Goal: Obtain resource: Download file/media

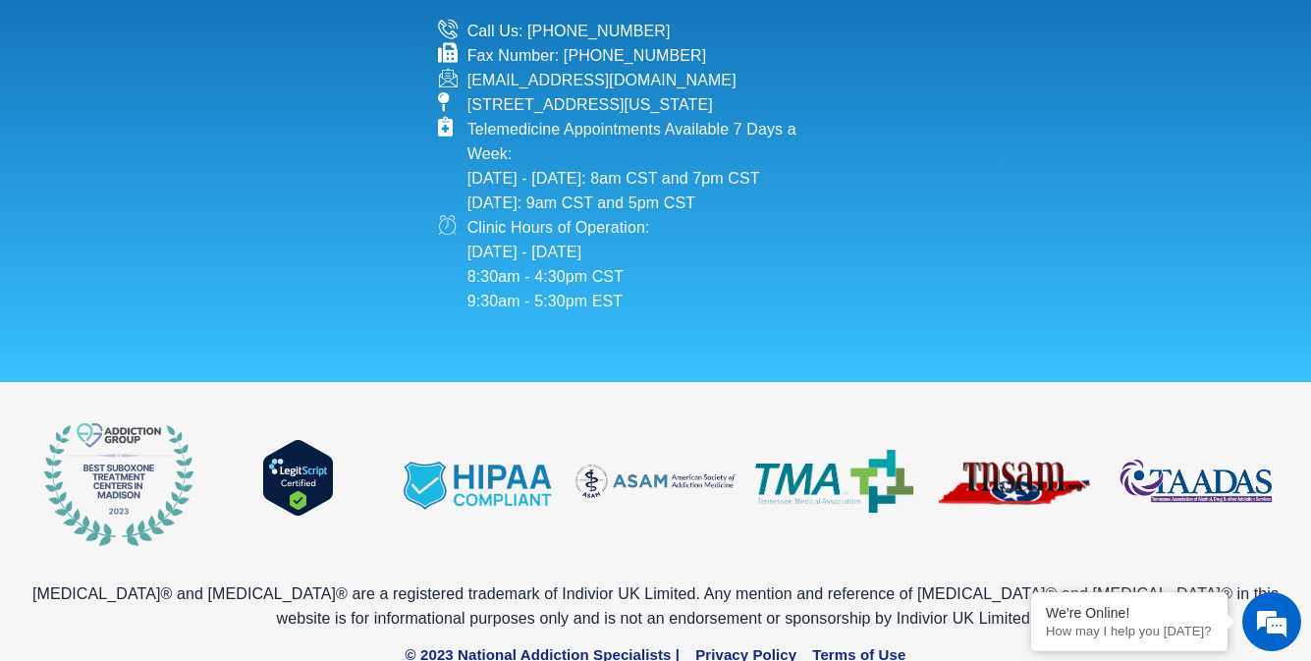
scroll to position [1578, 0]
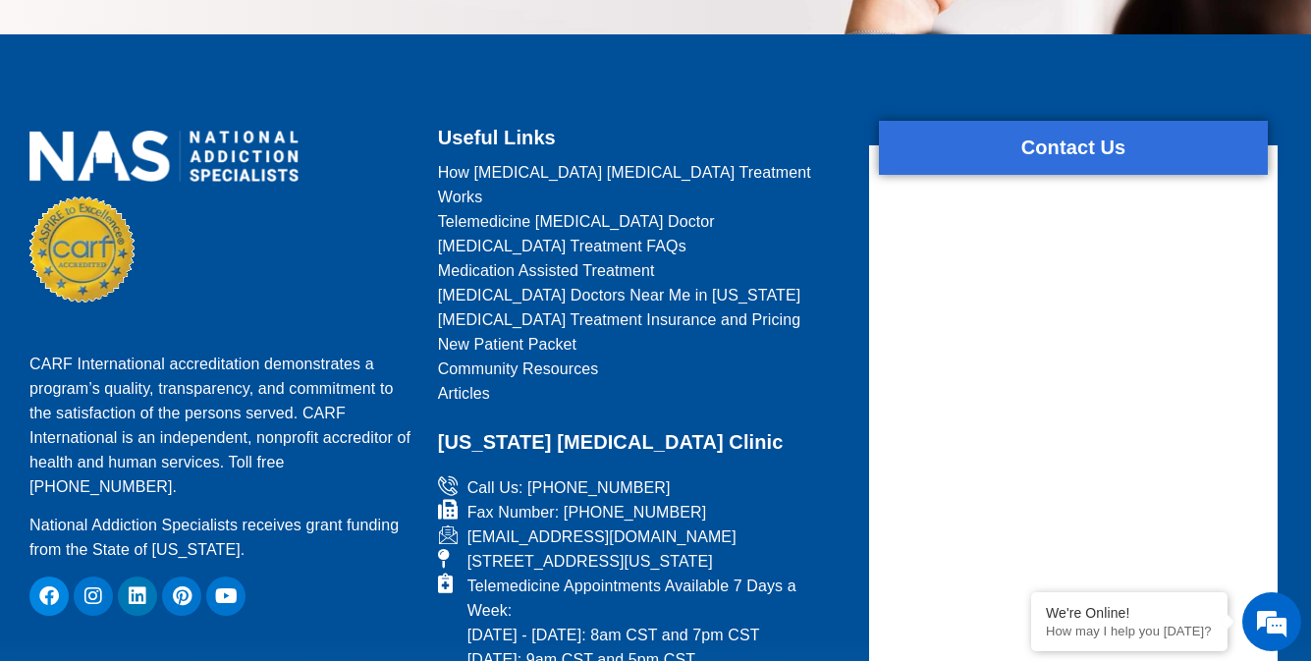
click at [641, 160] on span "How [MEDICAL_DATA] [MEDICAL_DATA] Treatment Works" at bounding box center [642, 184] width 408 height 49
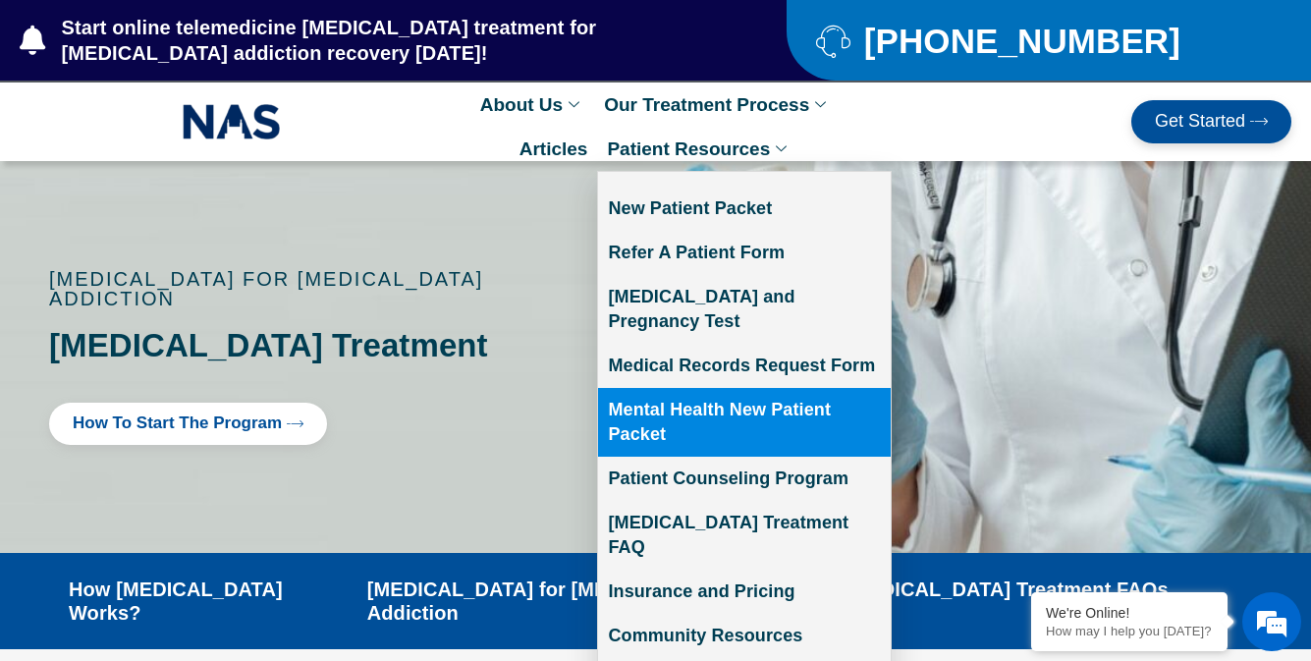
click at [744, 398] on link "Mental Health New Patient Packet" at bounding box center [744, 422] width 293 height 69
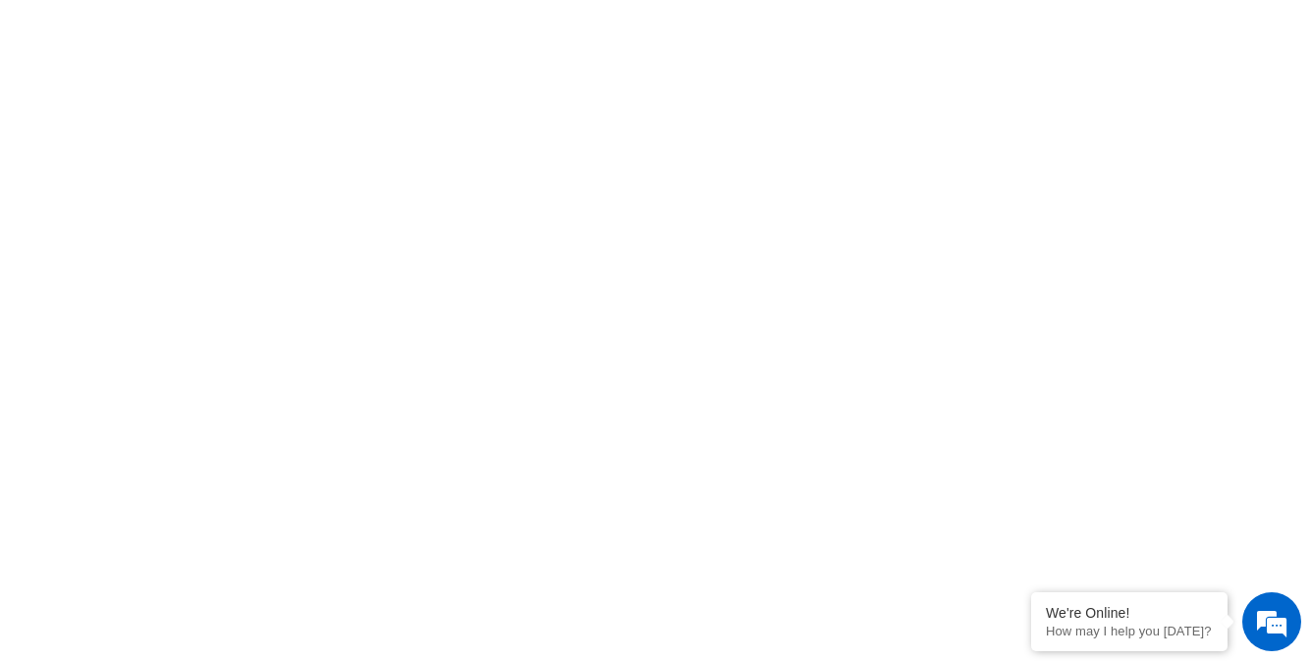
scroll to position [759, 0]
